Goal: Task Accomplishment & Management: Use online tool/utility

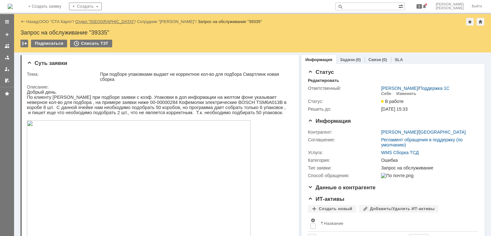
drag, startPoint x: 58, startPoint y: 20, endPoint x: 102, endPoint y: 21, distance: 44.1
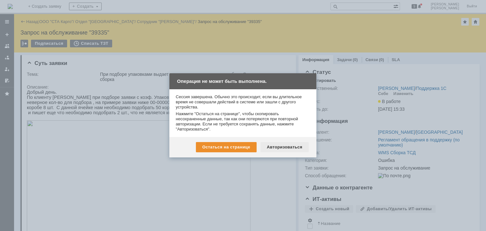
click at [279, 149] on div "Авторизоваться" at bounding box center [284, 147] width 48 height 10
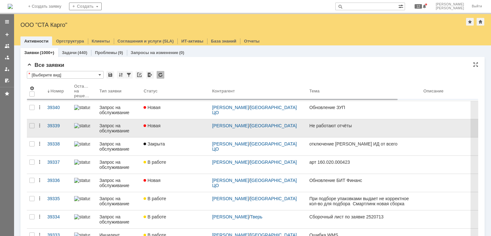
click at [172, 126] on div "Новая" at bounding box center [174, 125] width 63 height 5
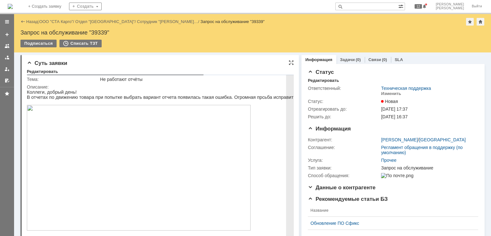
click at [156, 144] on img at bounding box center [139, 168] width 224 height 126
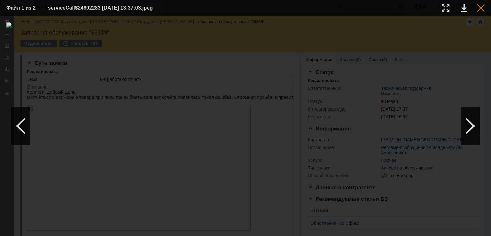
click at [479, 10] on div at bounding box center [481, 8] width 8 height 8
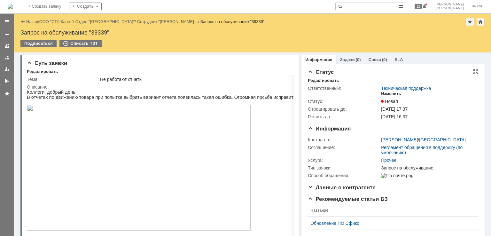
click at [396, 92] on div "Изменить" at bounding box center [391, 93] width 20 height 5
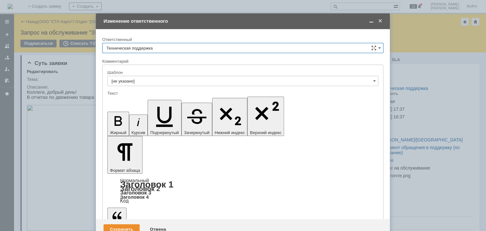
click at [195, 46] on input "Техническая поддержка" at bounding box center [242, 48] width 281 height 10
click at [153, 77] on div "[PERSON_NAME]" at bounding box center [243, 81] width 280 height 10
type input "[PERSON_NAME]"
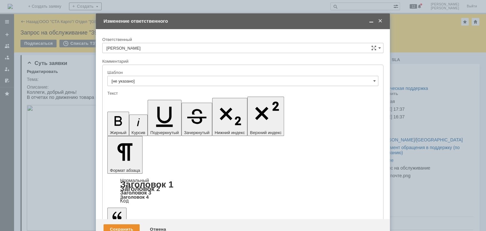
click at [231, 50] on input "[PERSON_NAME]" at bounding box center [242, 48] width 281 height 10
click at [115, 224] on div "Сохранить" at bounding box center [121, 229] width 36 height 10
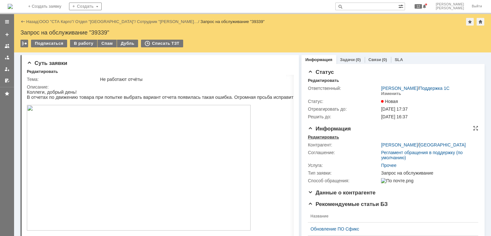
click at [318, 138] on div "Редактировать" at bounding box center [323, 136] width 31 height 5
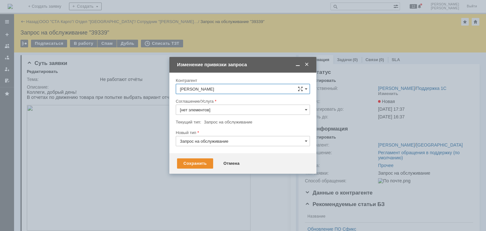
type input "Прочее"
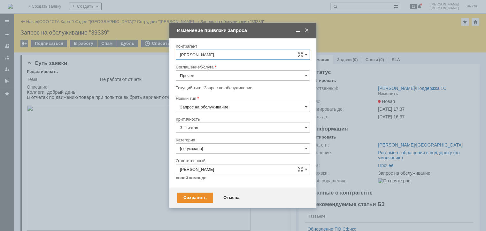
click at [211, 105] on input "Запрос на обслуживание" at bounding box center [243, 107] width 134 height 10
click at [198, 141] on span "Инцидент" at bounding box center [243, 139] width 126 height 5
type input "Инцидент"
click at [197, 76] on input "Прочее" at bounding box center [243, 75] width 134 height 10
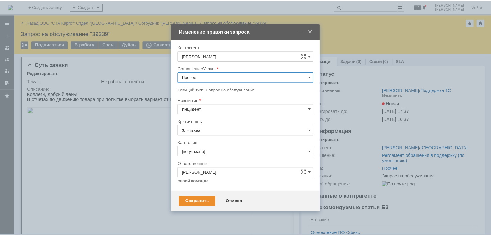
scroll to position [160, 0]
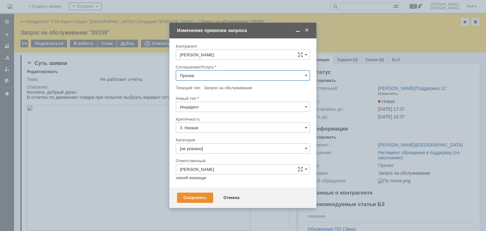
click at [223, 106] on span "WMS Отчетность" at bounding box center [243, 106] width 126 height 5
type input "WMS Отчетность"
click at [189, 196] on div "Сохранить" at bounding box center [195, 197] width 36 height 10
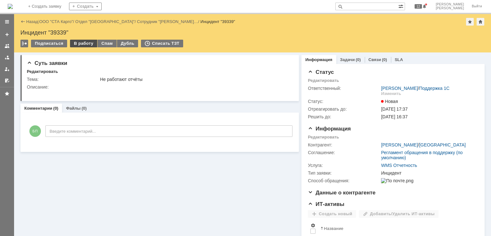
click at [80, 43] on div "В работу" at bounding box center [83, 44] width 27 height 8
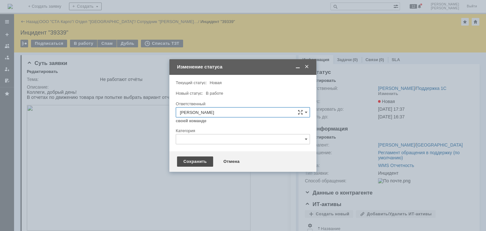
click at [197, 162] on div "Сохранить" at bounding box center [195, 161] width 36 height 10
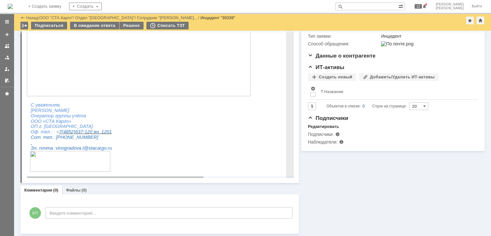
scroll to position [108, 0]
click at [72, 220] on div "БП Введите комментарий..." at bounding box center [159, 213] width 265 height 30
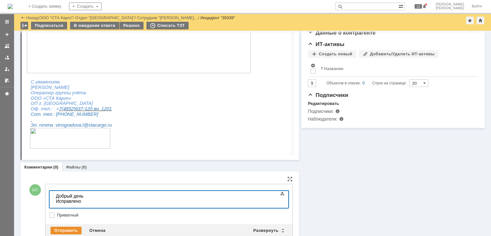
scroll to position [140, 0]
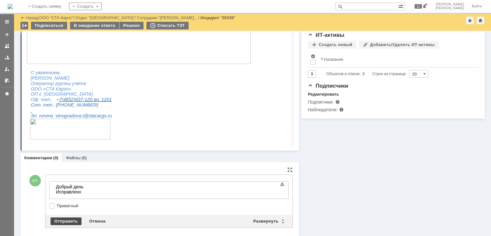
click at [74, 220] on div "Отправить" at bounding box center [65, 221] width 31 height 8
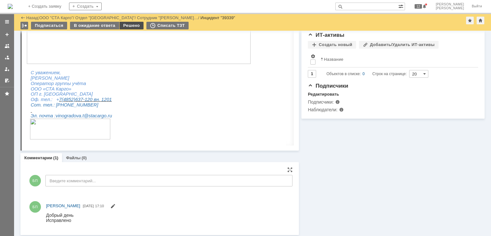
click at [122, 24] on div "Решено" at bounding box center [131, 26] width 24 height 8
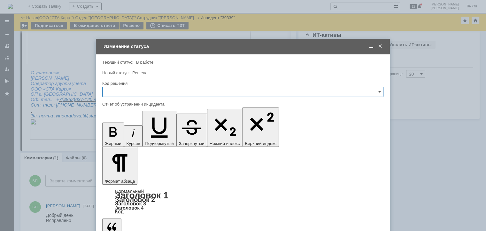
click at [137, 89] on input "text" at bounding box center [242, 92] width 281 height 10
click at [115, 177] on span "Решено" at bounding box center [242, 177] width 273 height 5
type input "Решено"
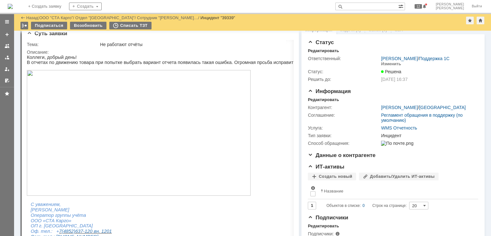
scroll to position [0, 0]
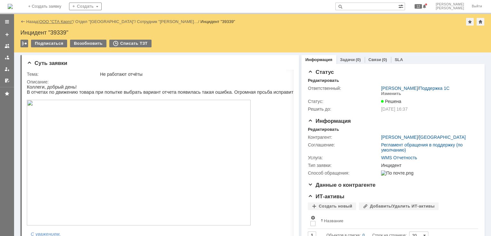
click at [49, 21] on link "ООО "СТА Карго"" at bounding box center [56, 21] width 34 height 5
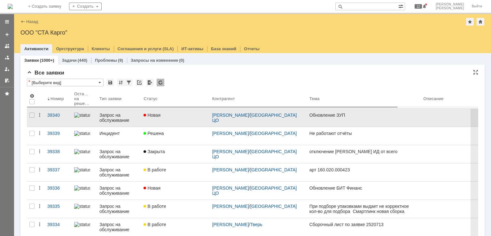
click at [179, 117] on div "Новая" at bounding box center [174, 114] width 63 height 5
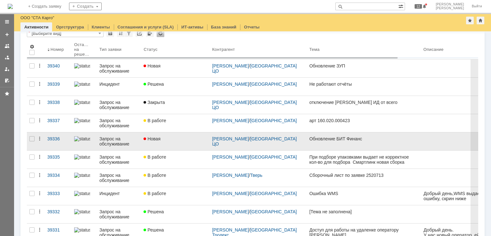
scroll to position [64, 0]
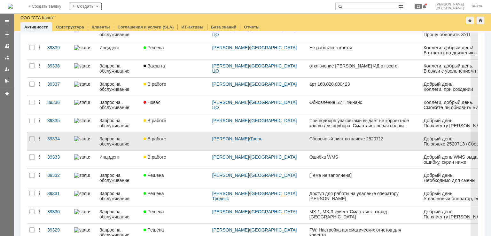
click at [176, 141] on link "В работе" at bounding box center [175, 141] width 68 height 18
